Goal: Share content: Share content

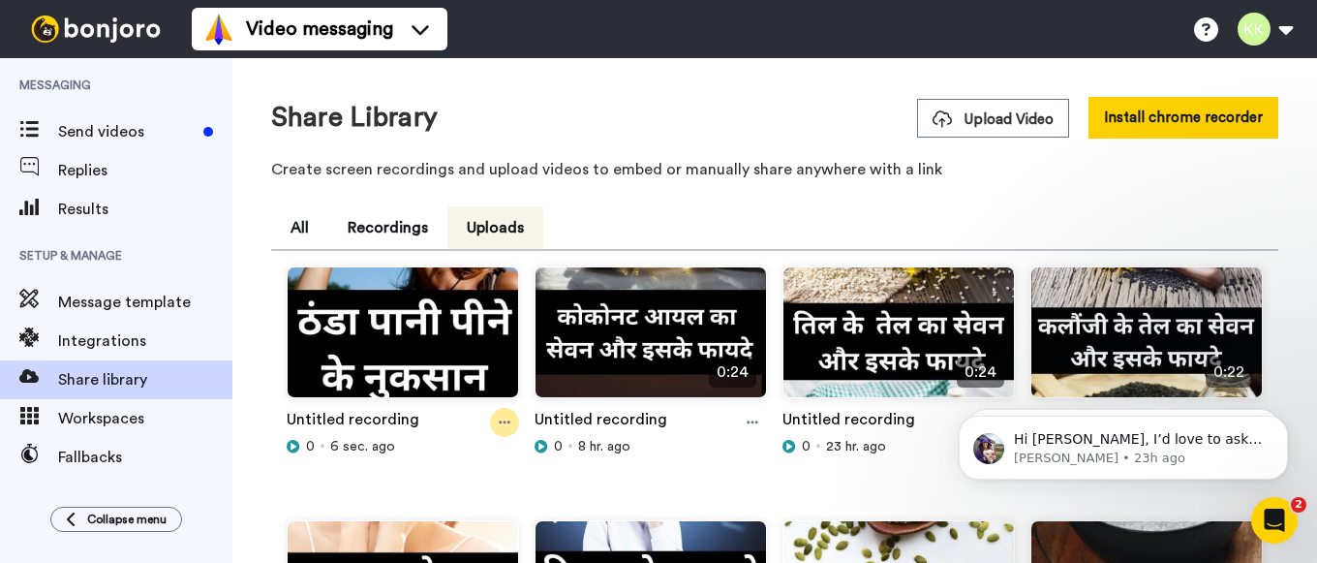
click at [503, 423] on icon at bounding box center [505, 422] width 12 height 14
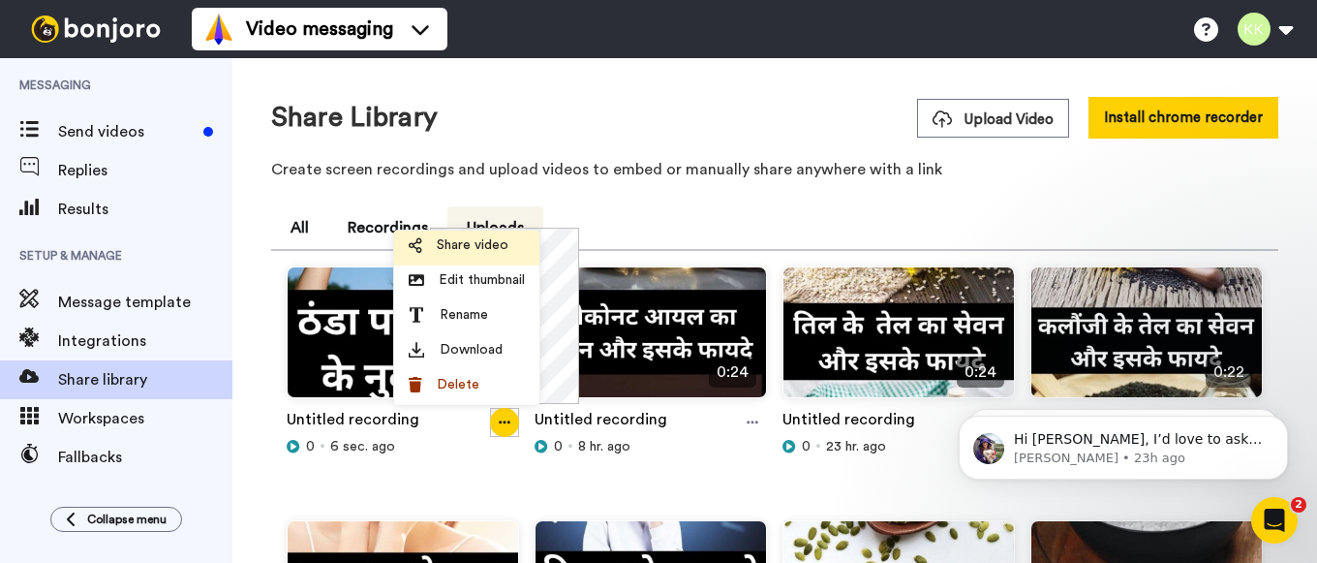
click at [473, 241] on span "Share video" at bounding box center [473, 244] width 72 height 19
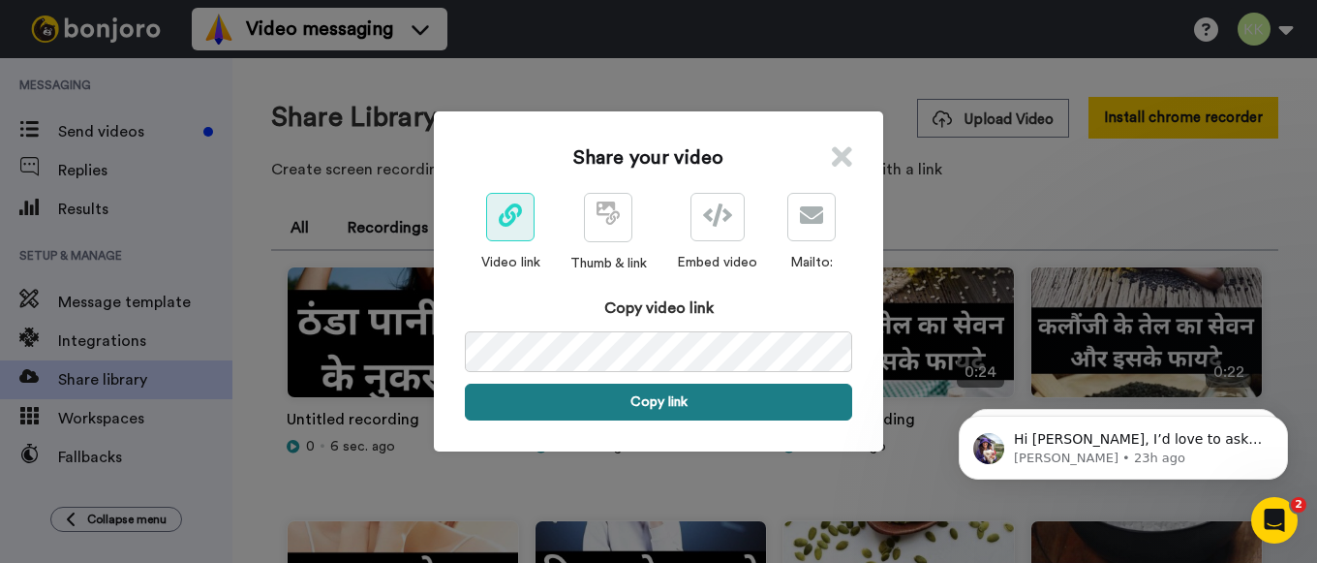
click at [678, 401] on button "Copy link" at bounding box center [658, 401] width 387 height 37
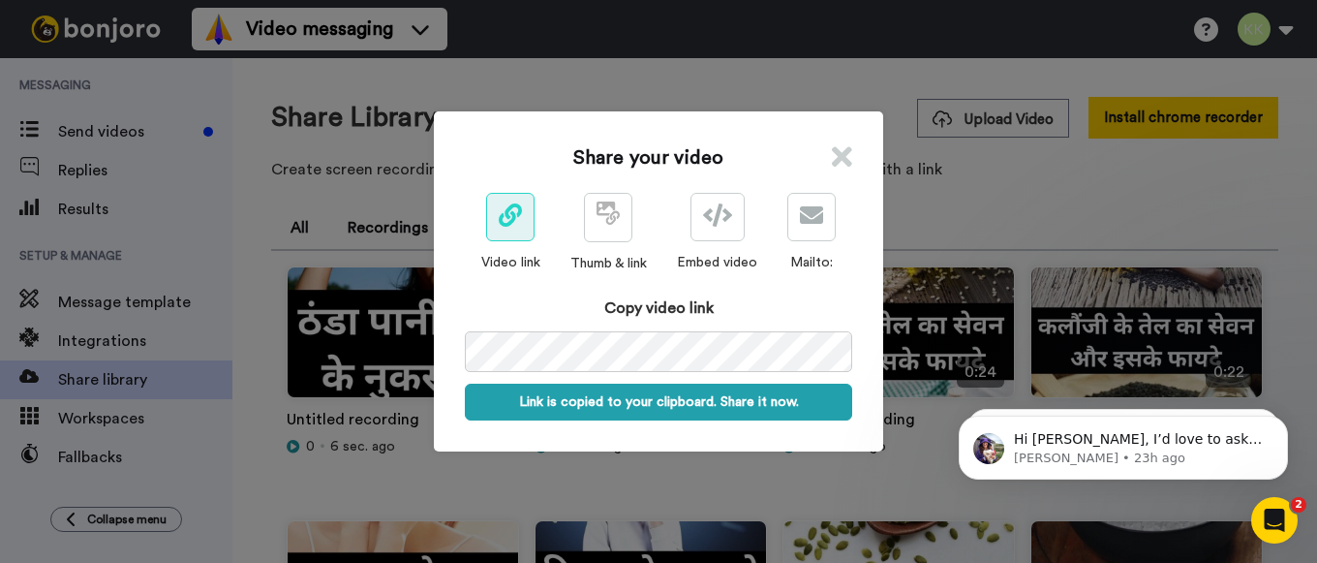
scroll to position [0, 93]
